Goal: Navigation & Orientation: Find specific page/section

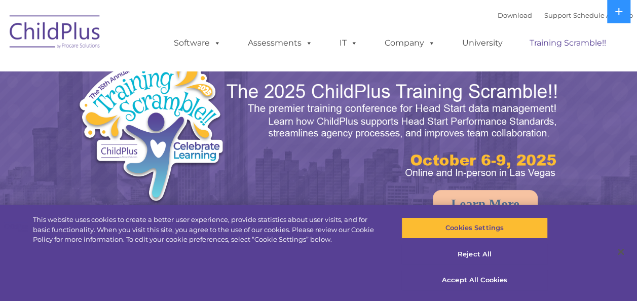
select select "MEDIUM"
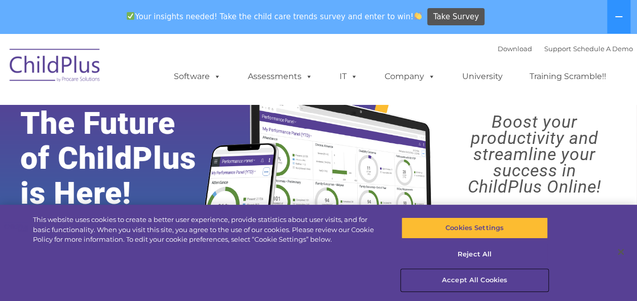
click at [439, 279] on button "Accept All Cookies" at bounding box center [475, 280] width 147 height 21
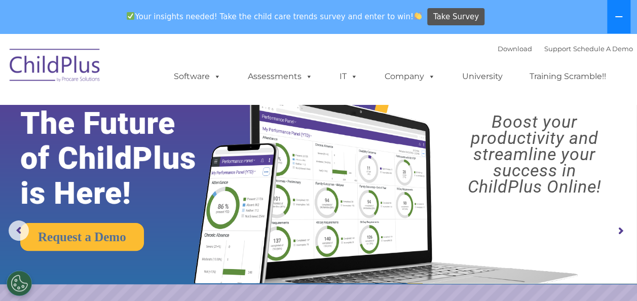
click at [618, 16] on icon at bounding box center [619, 17] width 8 height 8
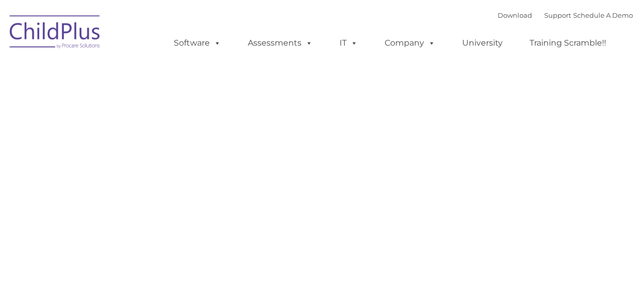
type input ""
